Goal: Complete application form

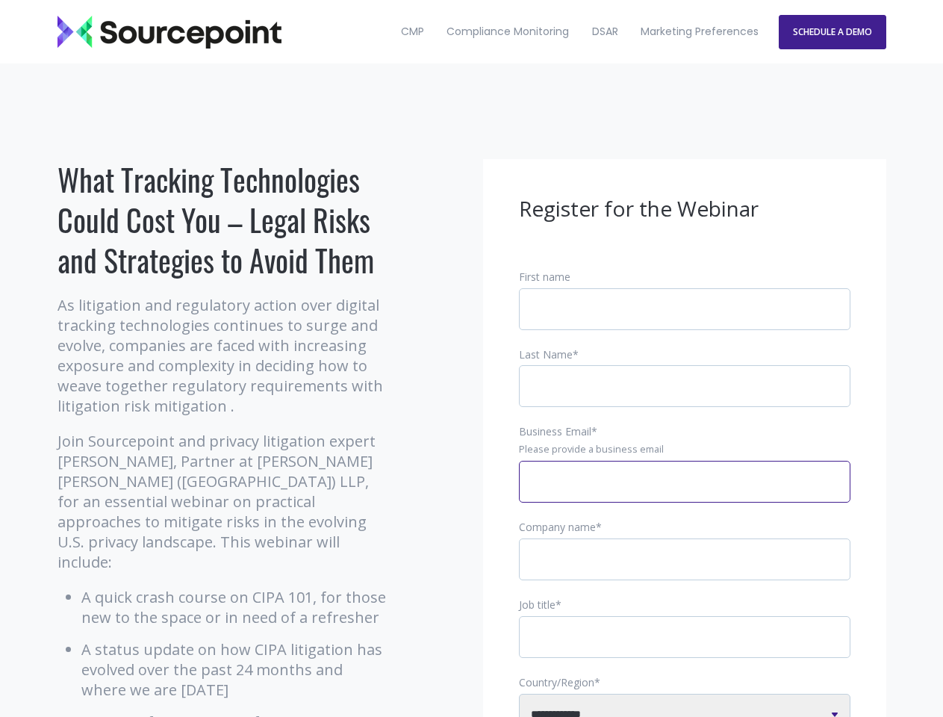
click at [685, 494] on input "Business Email *" at bounding box center [685, 482] width 332 height 42
